Goal: Find specific page/section: Find specific page/section

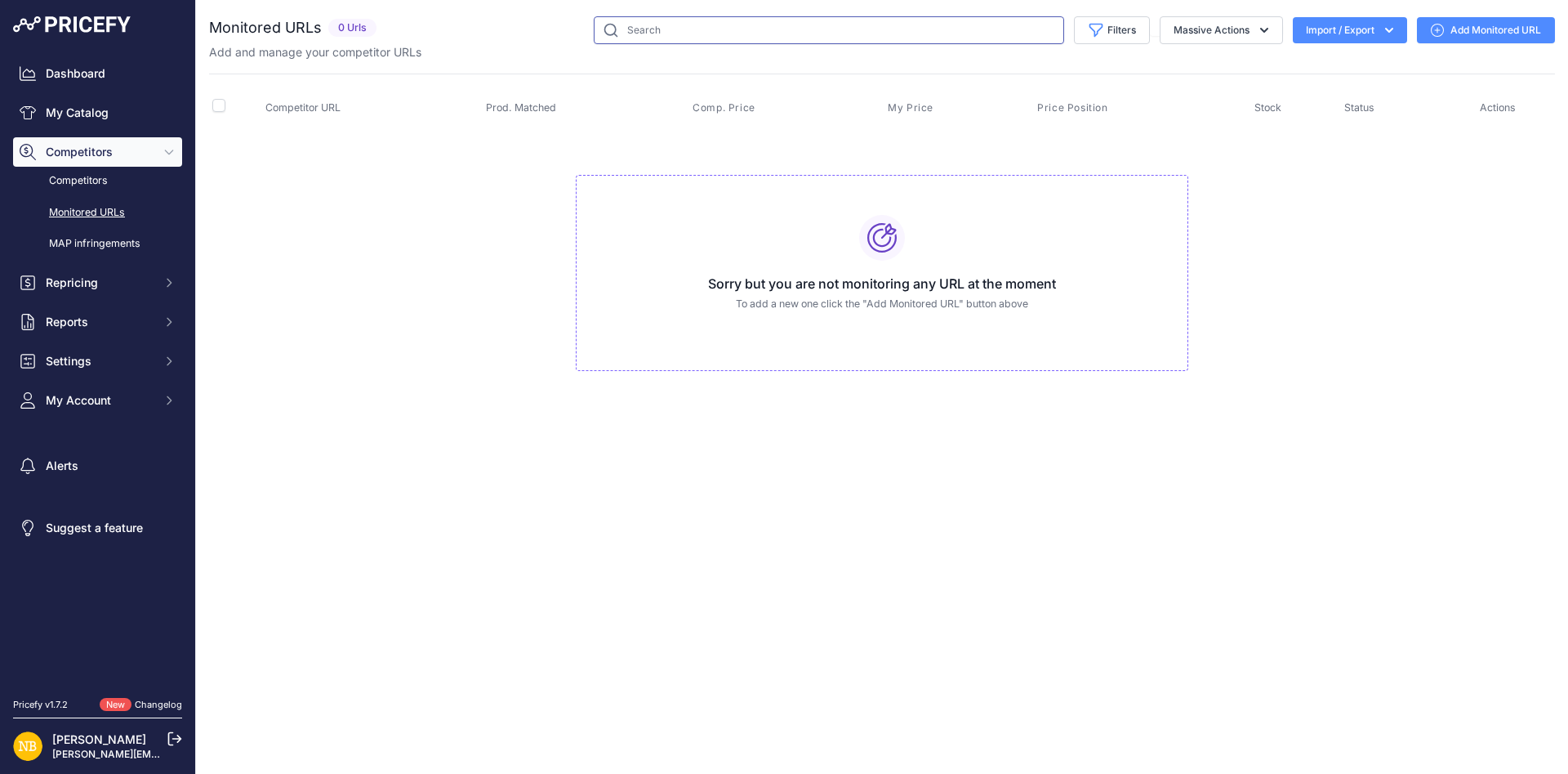
click at [667, 22] on input "text" at bounding box center [829, 30] width 471 height 28
paste input "Shark Sena BTS Single Intercom System"
type input "Shark Sena BTS Single Intercom System"
click at [141, 126] on link "My Catalog" at bounding box center [98, 113] width 169 height 29
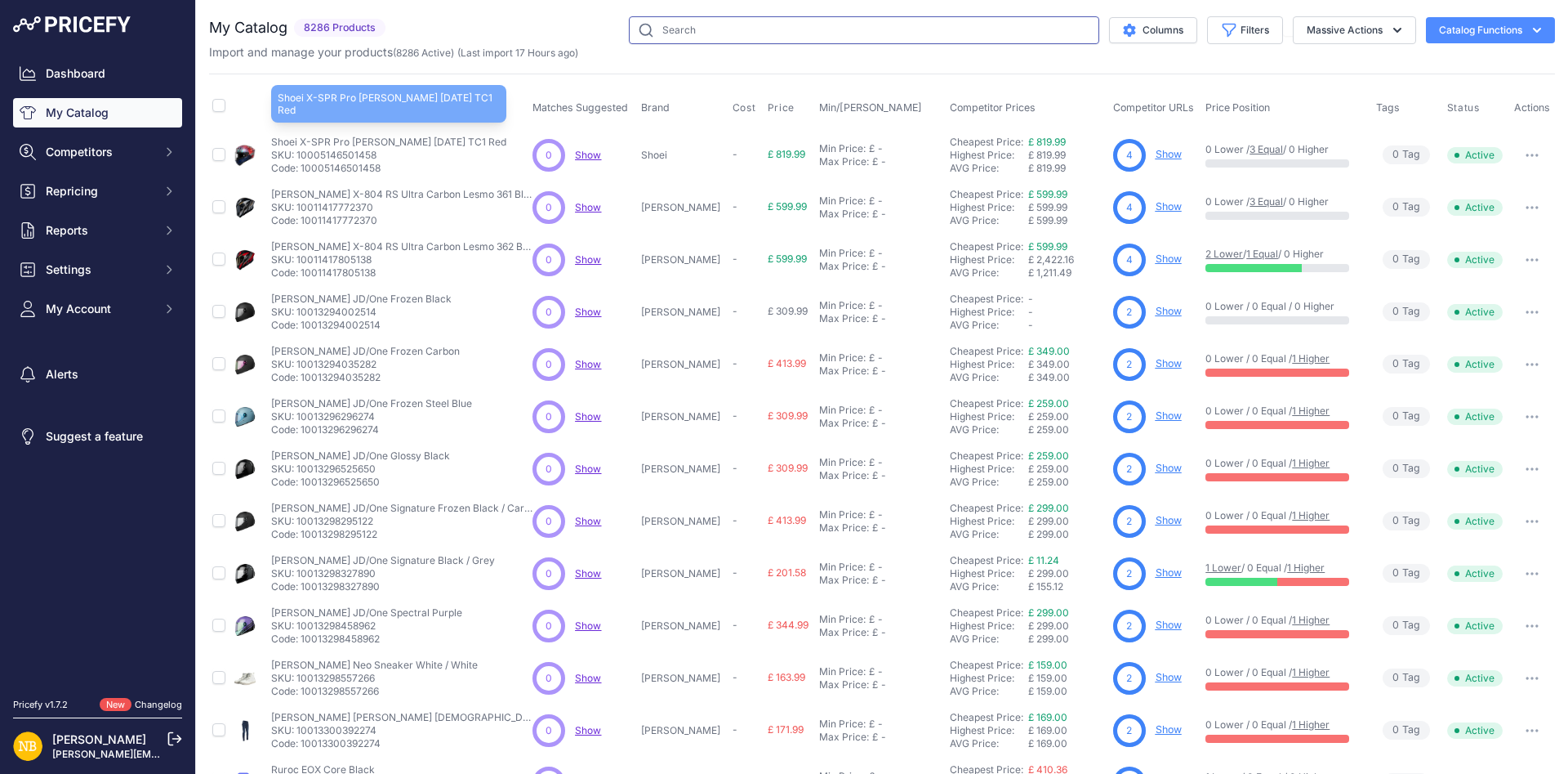
click at [901, 35] on input "text" at bounding box center [863, 30] width 471 height 28
paste input "Shark Sena BTS Single Intercom System"
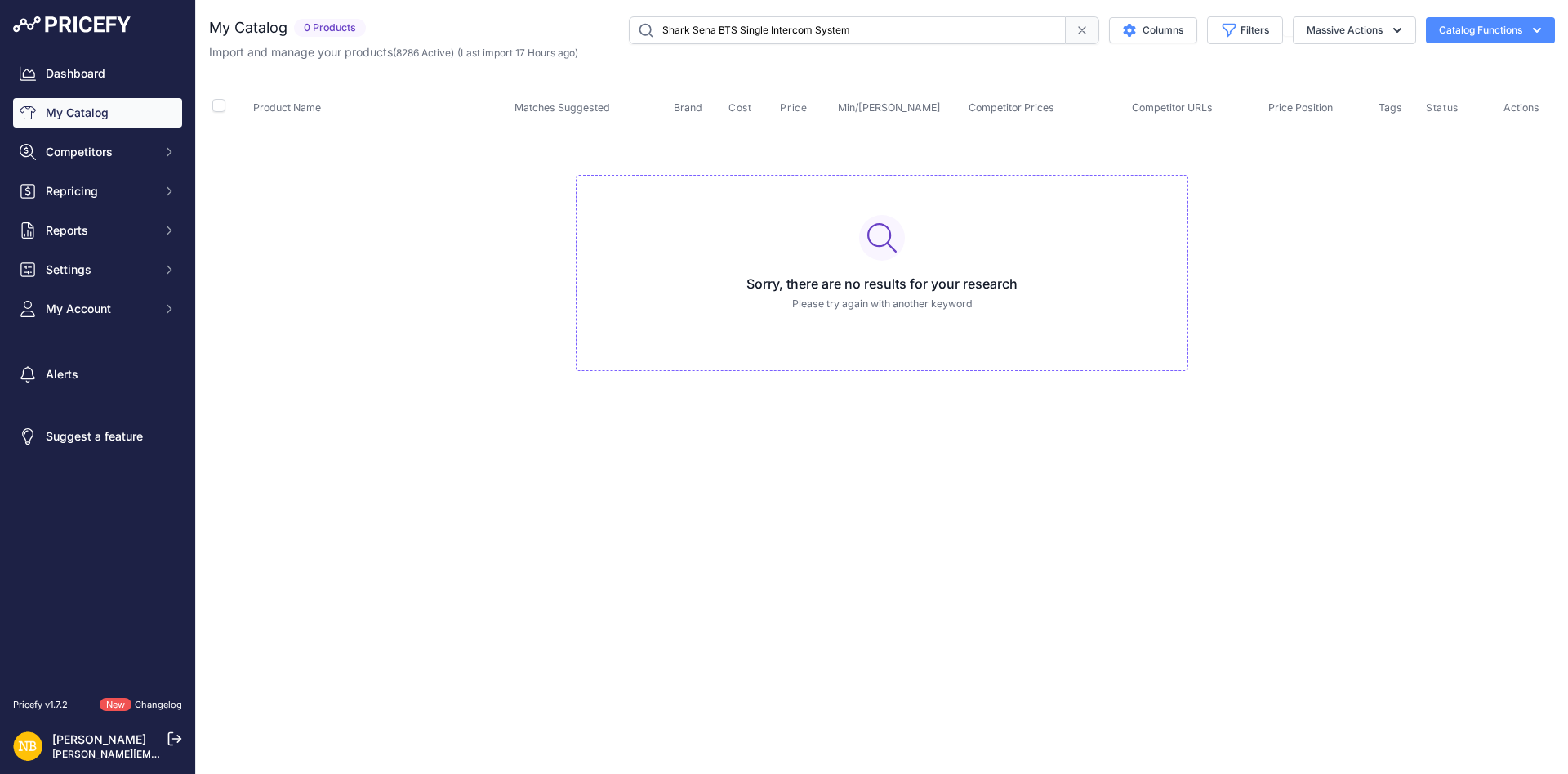
click at [843, 32] on input "Shark Sena BTS Single Intercom System" at bounding box center [847, 30] width 437 height 28
click at [867, 30] on input "Shark Sena BTS Single Intercom System" at bounding box center [847, 30] width 437 height 28
click at [882, 35] on input "Shark Sena BTS Single Intercom System" at bounding box center [847, 30] width 437 height 28
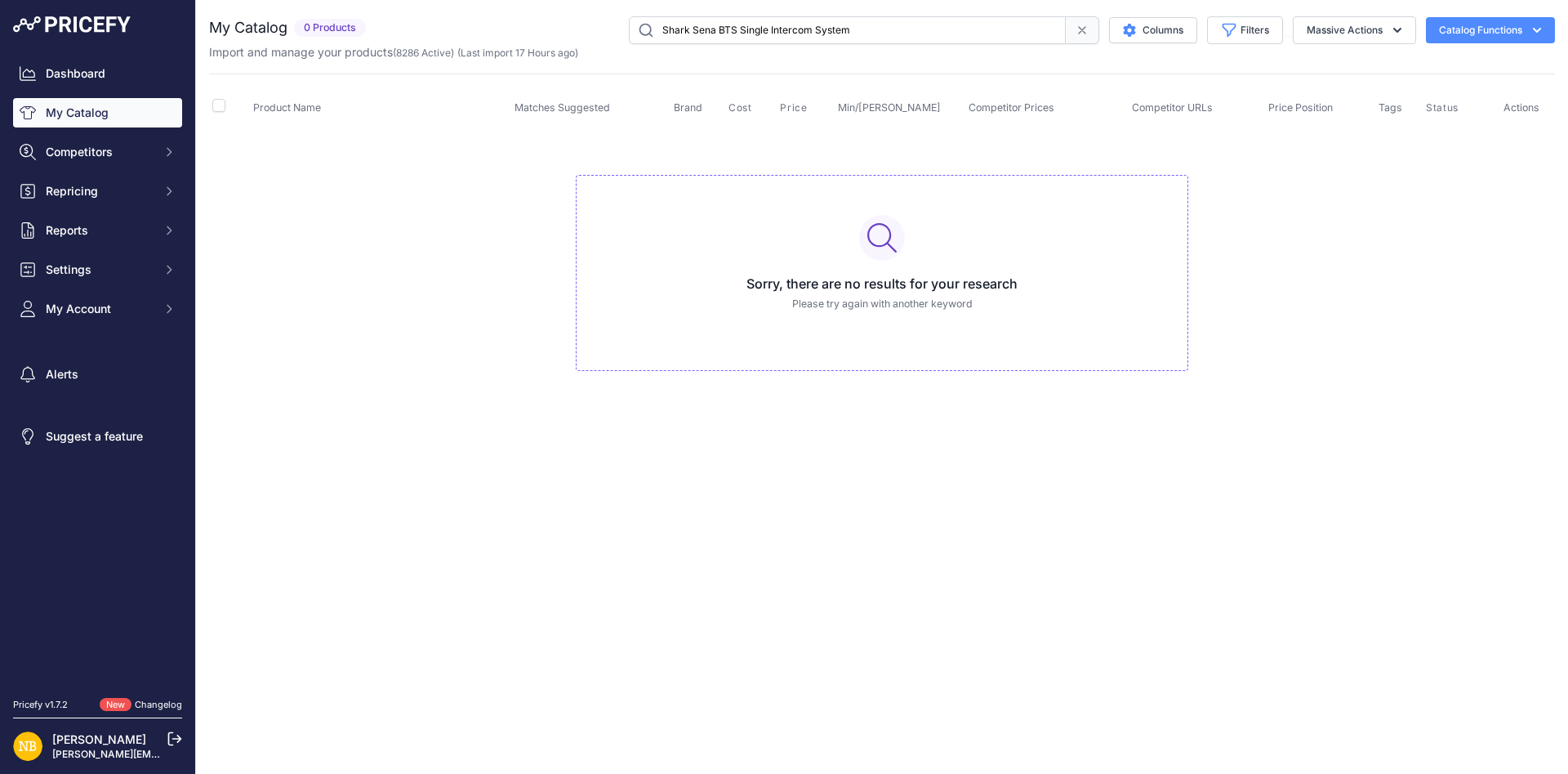
drag, startPoint x: 869, startPoint y: 35, endPoint x: 759, endPoint y: 35, distance: 110.0
click at [759, 35] on input "Shark Sena BTS Single Intercom System" at bounding box center [847, 30] width 437 height 28
type input "Shark Sena BTs"
